Goal: Information Seeking & Learning: Learn about a topic

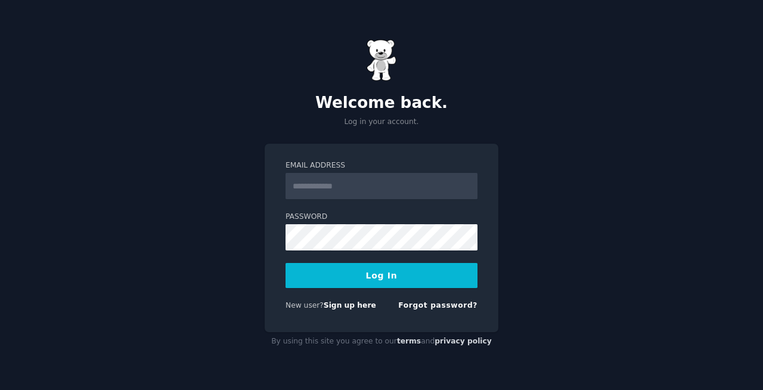
click at [347, 190] on input "Email Address" at bounding box center [382, 186] width 192 height 26
click at [337, 306] on link "Sign up here" at bounding box center [350, 305] width 52 height 8
click at [333, 185] on input "Email Address" at bounding box center [382, 186] width 192 height 26
type input "**********"
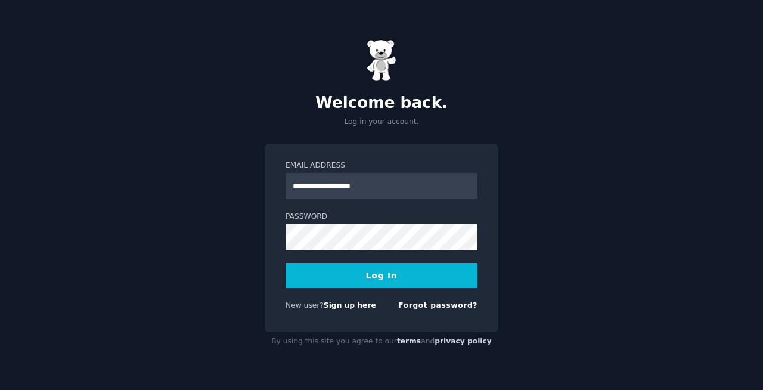
click at [388, 275] on button "Log In" at bounding box center [382, 275] width 192 height 25
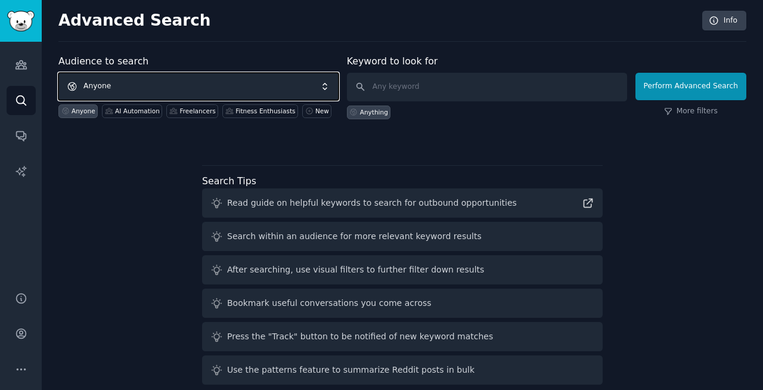
click at [125, 83] on span "Anyone" at bounding box center [198, 86] width 280 height 27
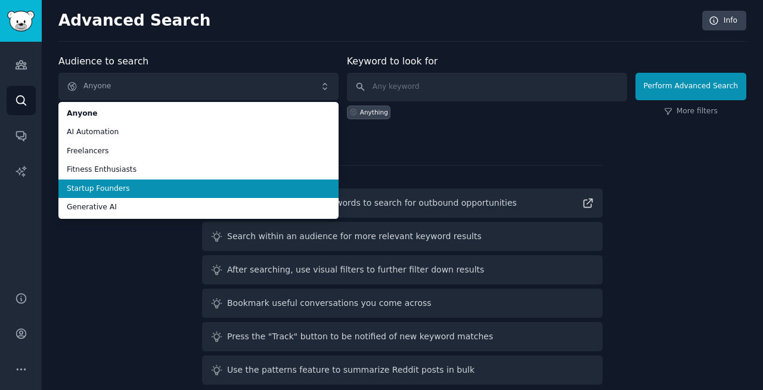
click at [150, 190] on span "Startup Founders" at bounding box center [199, 189] width 264 height 11
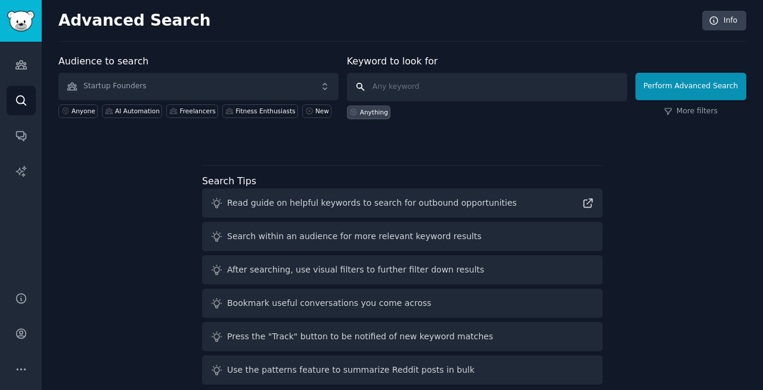
click at [415, 89] on input "text" at bounding box center [487, 87] width 280 height 29
click at [657, 89] on button "Perform Advanced Search" at bounding box center [691, 86] width 111 height 27
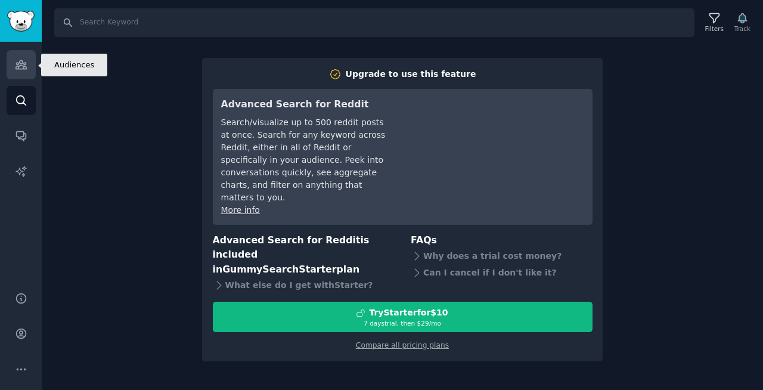
click at [23, 68] on icon "Sidebar" at bounding box center [21, 65] width 11 height 8
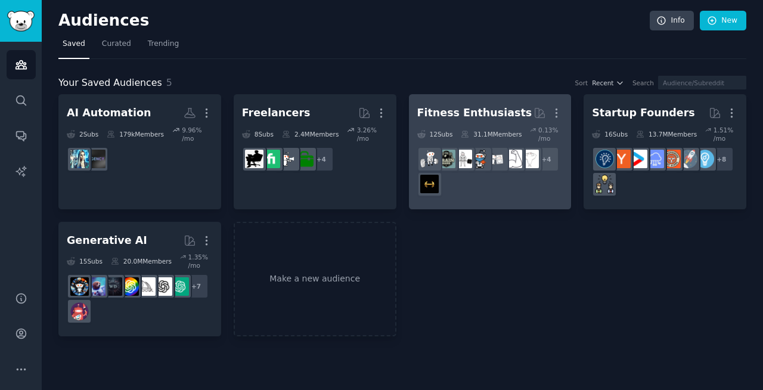
click at [456, 129] on div "12 Sub s 31.1M Members 0.13 % /mo" at bounding box center [490, 134] width 146 height 17
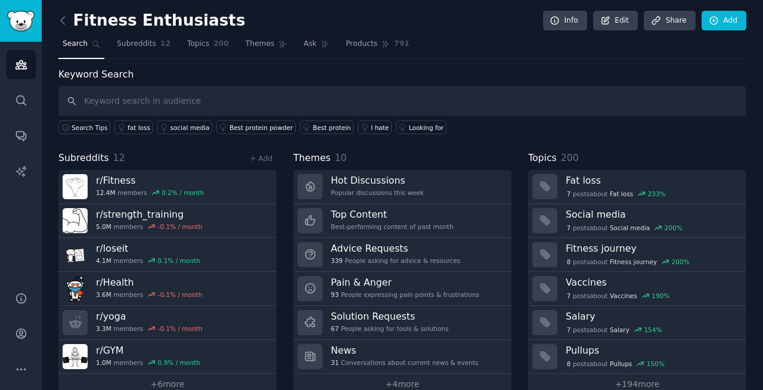
click at [163, 104] on input "text" at bounding box center [402, 101] width 688 height 30
type input "muscle building"
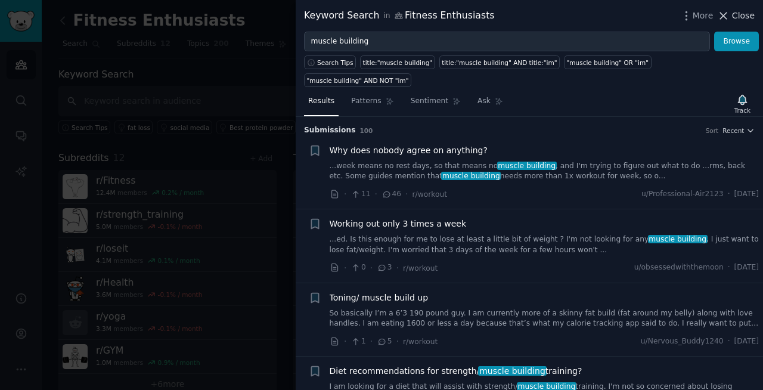
click at [732, 16] on button "Close" at bounding box center [736, 16] width 38 height 13
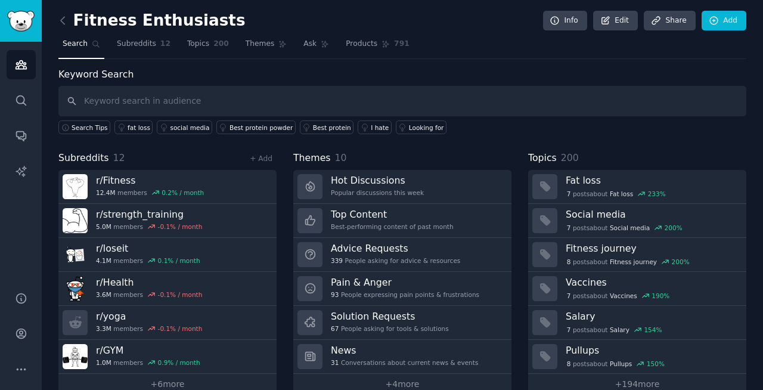
click at [478, 32] on div "Fitness Enthusiasts Info Edit Share Add" at bounding box center [402, 23] width 688 height 24
click at [484, 22] on div "Fitness Enthusiasts Info Edit Share Add" at bounding box center [402, 23] width 688 height 24
